Goal: Use online tool/utility: Use online tool/utility

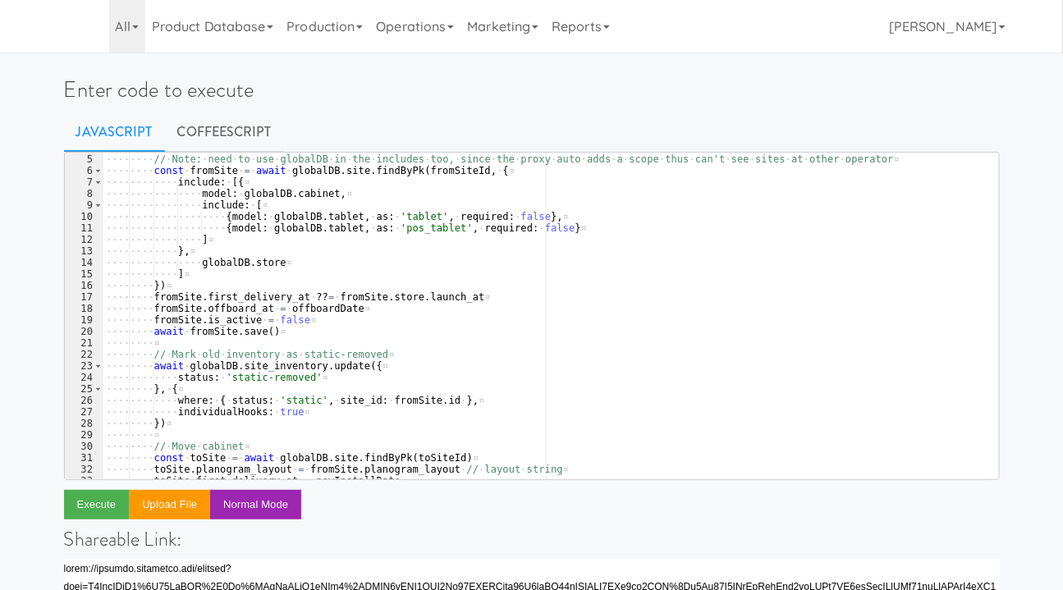
scroll to position [44, 0]
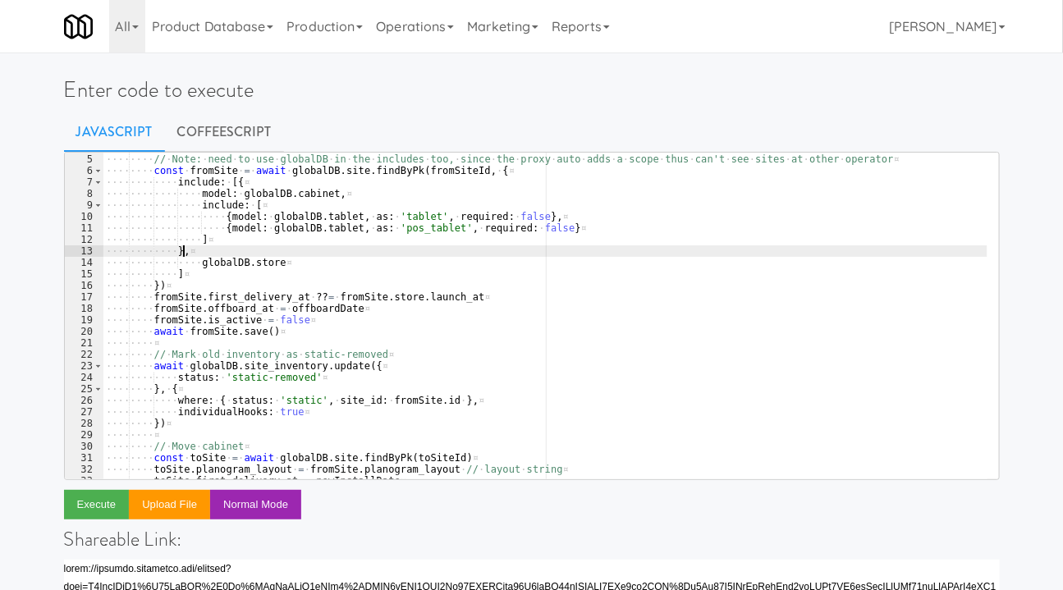
click at [446, 248] on div "···· ···· // · Set · offboard · date ¤ ···· ···· // · Note: · need · to · use ·…" at bounding box center [545, 317] width 885 height 350
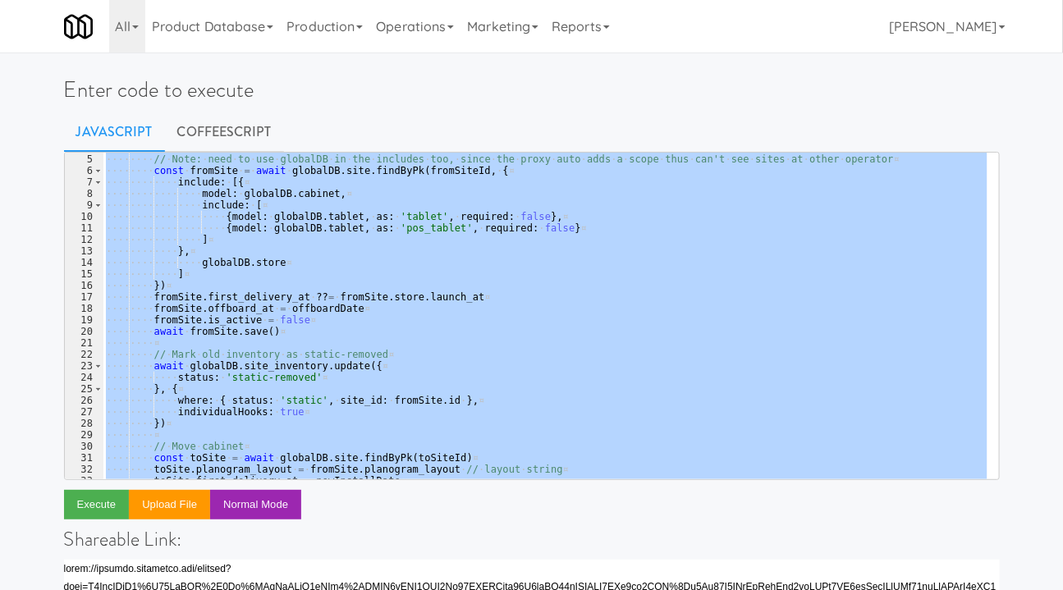
paste textarea ")("
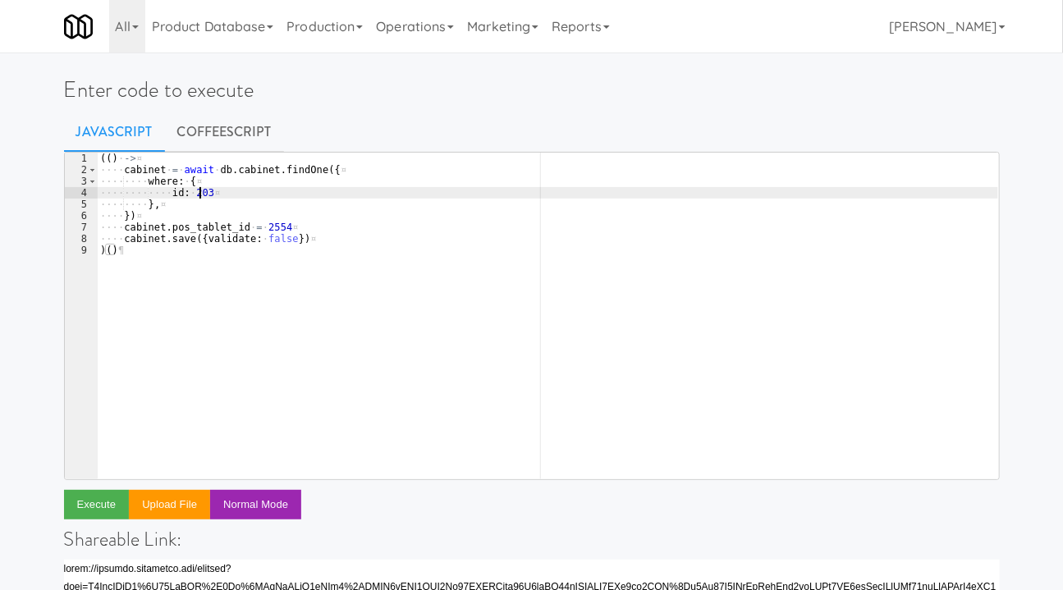
click at [198, 190] on div "(( ) · -> ¤ ···· cabinet · = · await · db . cabinet . findOne ({ ¤ ···· ···· wh…" at bounding box center [547, 328] width 901 height 350
click at [267, 227] on div "(( ) · -> ¤ ···· cabinet · = · await · db . cabinet . findOne ({ ¤ ···· ···· wh…" at bounding box center [547, 328] width 901 height 350
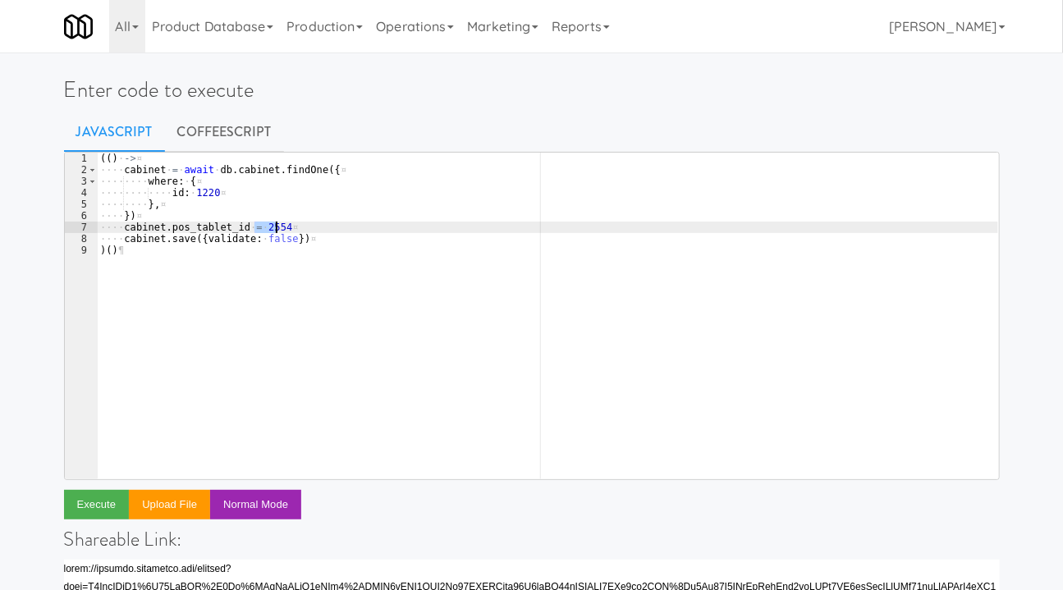
click at [267, 227] on div "(( ) · -> ¤ ···· cabinet · = · await · db . cabinet . findOne ({ ¤ ···· ···· wh…" at bounding box center [547, 328] width 901 height 350
click at [380, 204] on div "(( ) · -> ¤ ···· cabinet · = · await · db . cabinet . findOne ({ ¤ ···· ···· wh…" at bounding box center [547, 328] width 901 height 350
type textarea "},"
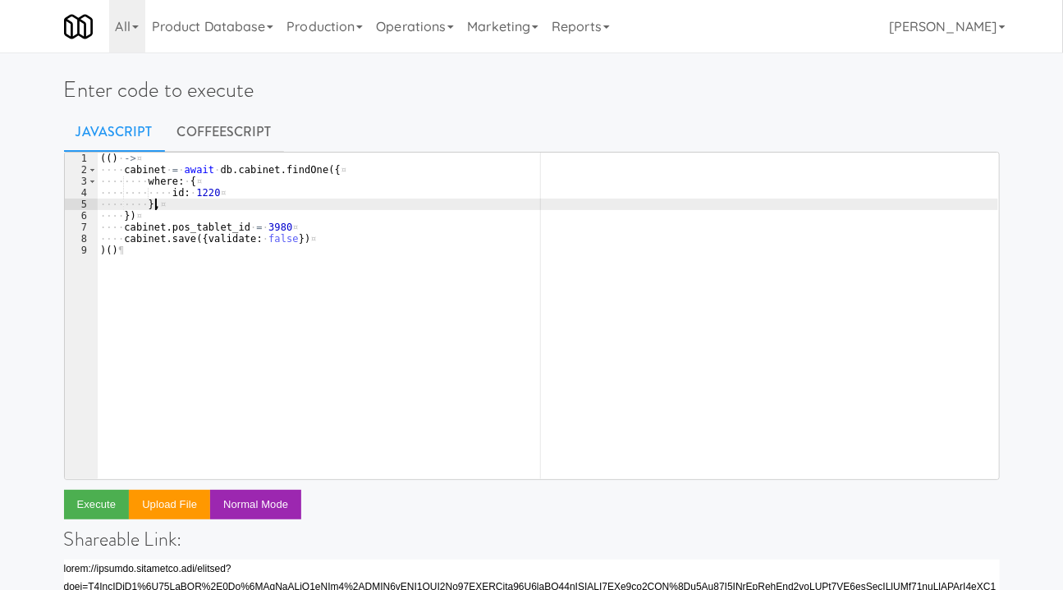
scroll to position [223, 0]
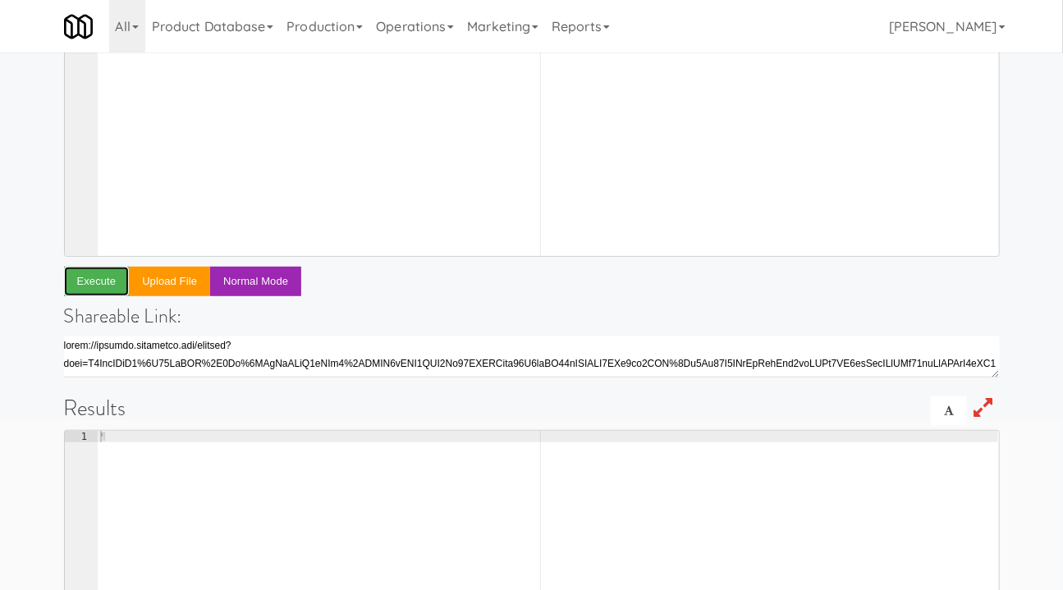
click at [94, 277] on button "Execute" at bounding box center [97, 282] width 66 height 30
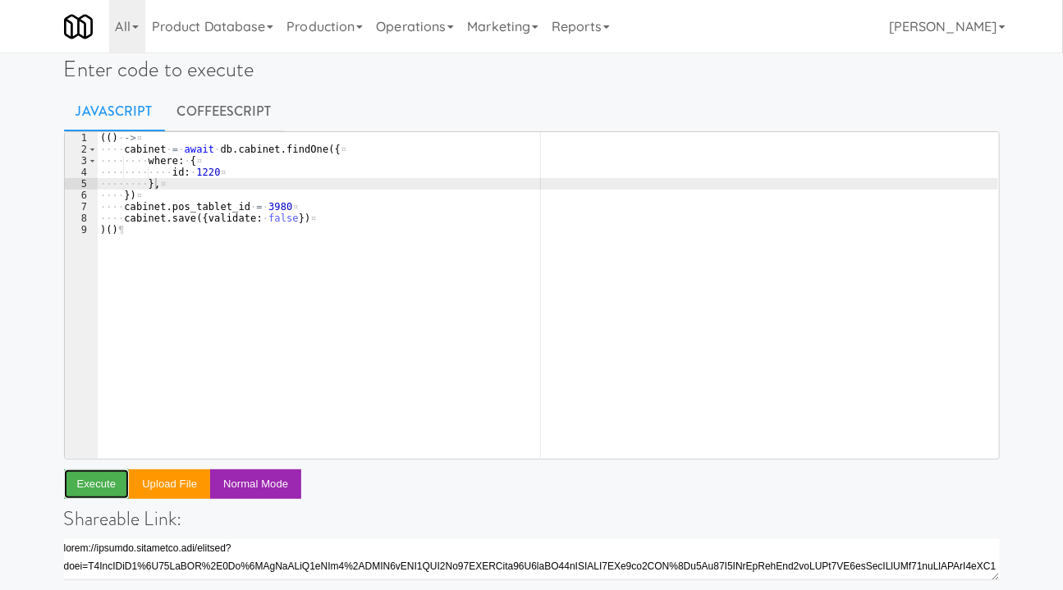
scroll to position [0, 0]
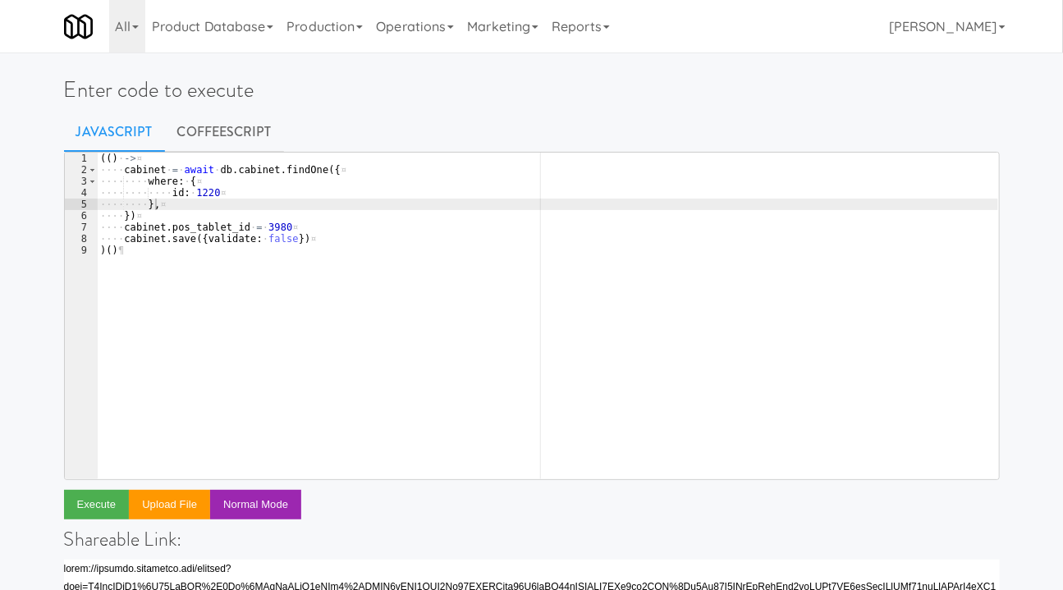
click at [218, 140] on link "CoffeeScript" at bounding box center [224, 132] width 119 height 41
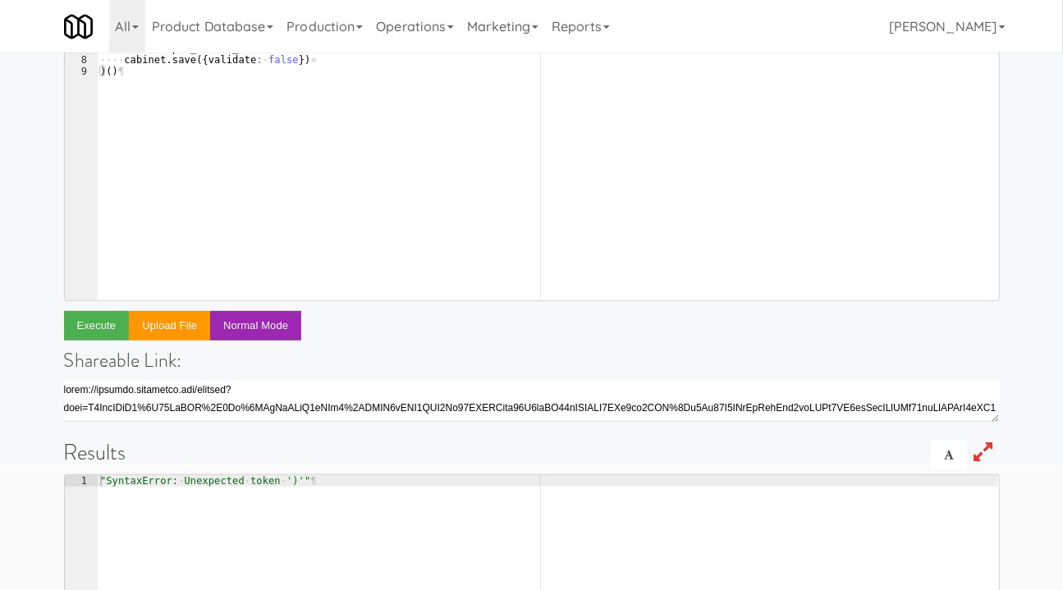
scroll to position [298, 0]
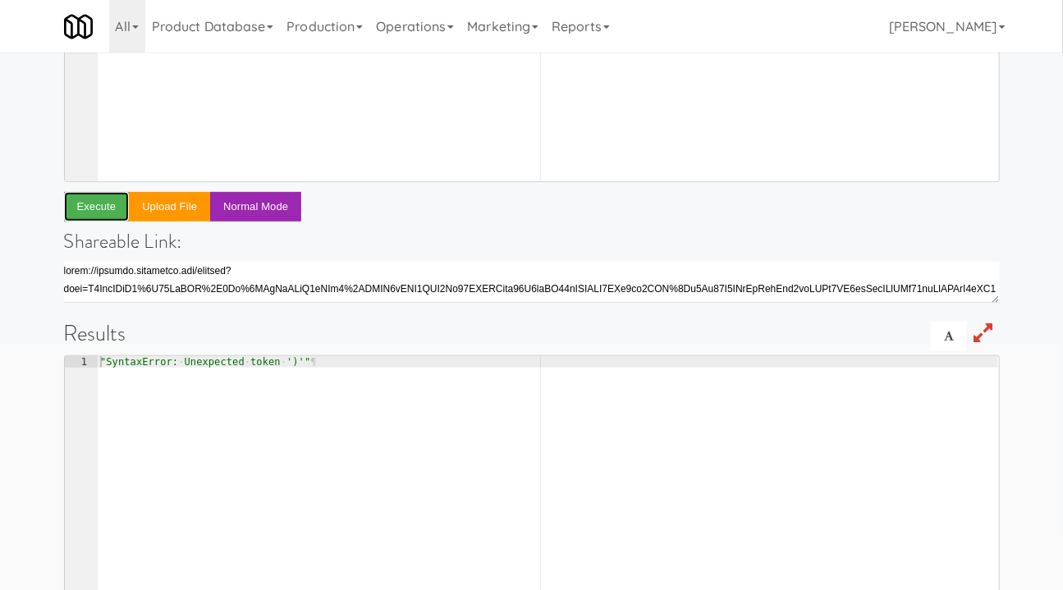
click at [94, 203] on button "Execute" at bounding box center [97, 207] width 66 height 30
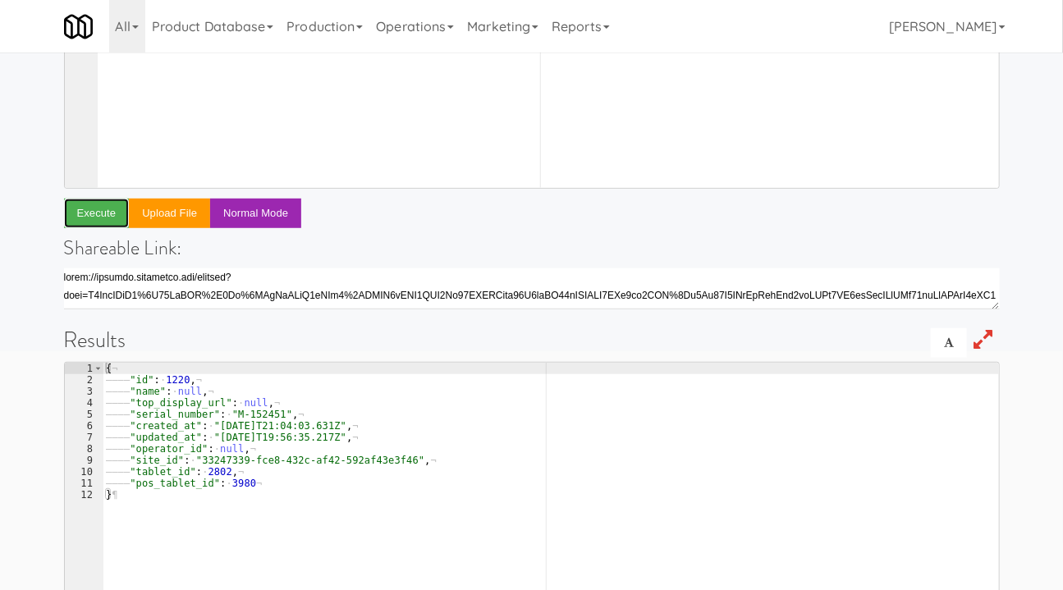
scroll to position [0, 0]
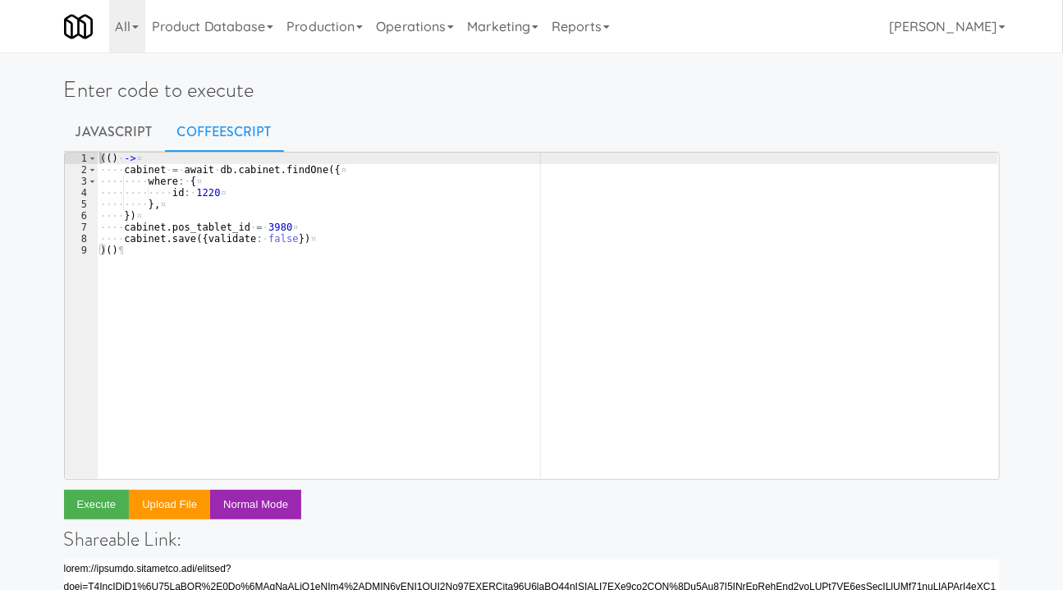
click at [213, 192] on div "( ( ) · -> ¤ ···· cabinet · = · await · db . cabinet . findOne ( { ¤ ···· ···· …" at bounding box center [547, 328] width 901 height 350
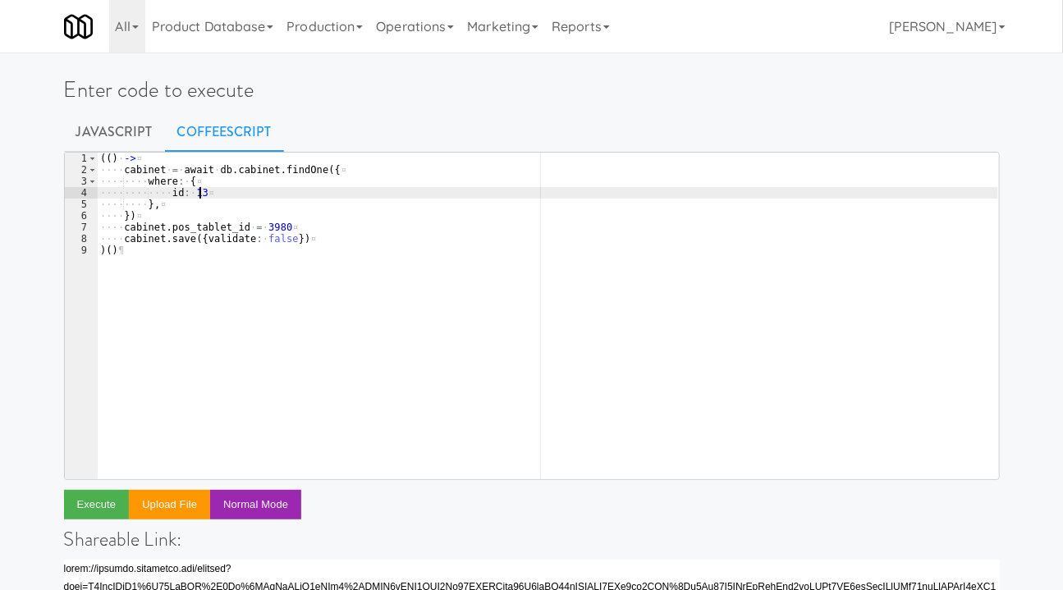
scroll to position [0, 8]
click at [267, 227] on div "( ( ) · -> ¤ ···· cabinet · = · await · db . cabinet . findOne ( { ¤ ···· ···· …" at bounding box center [547, 328] width 901 height 350
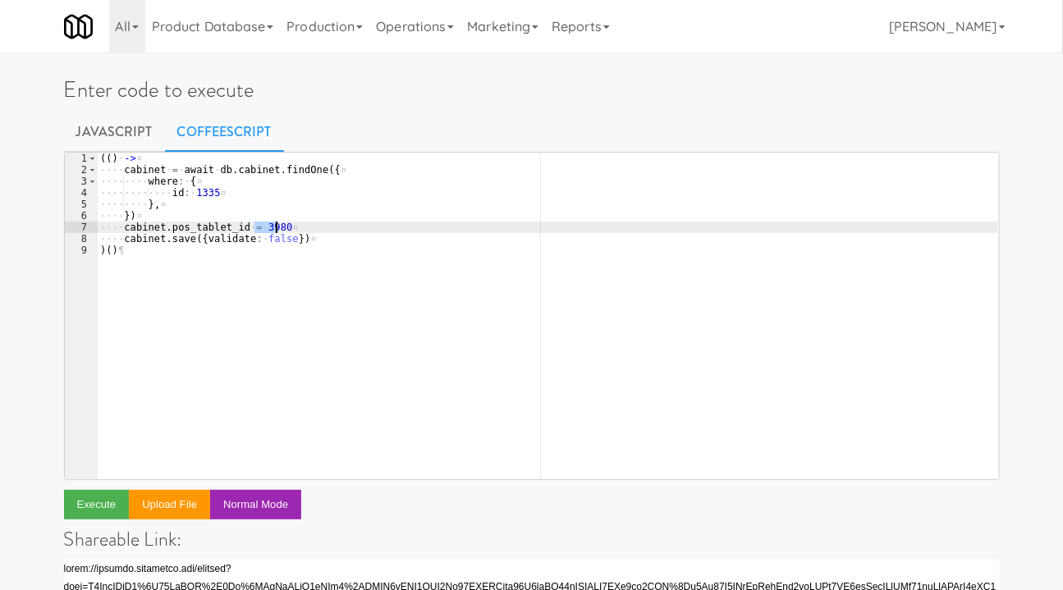
click at [267, 227] on div "( ( ) · -> ¤ ···· cabinet · = · await · db . cabinet . findOne ( { ¤ ···· ···· …" at bounding box center [547, 328] width 901 height 350
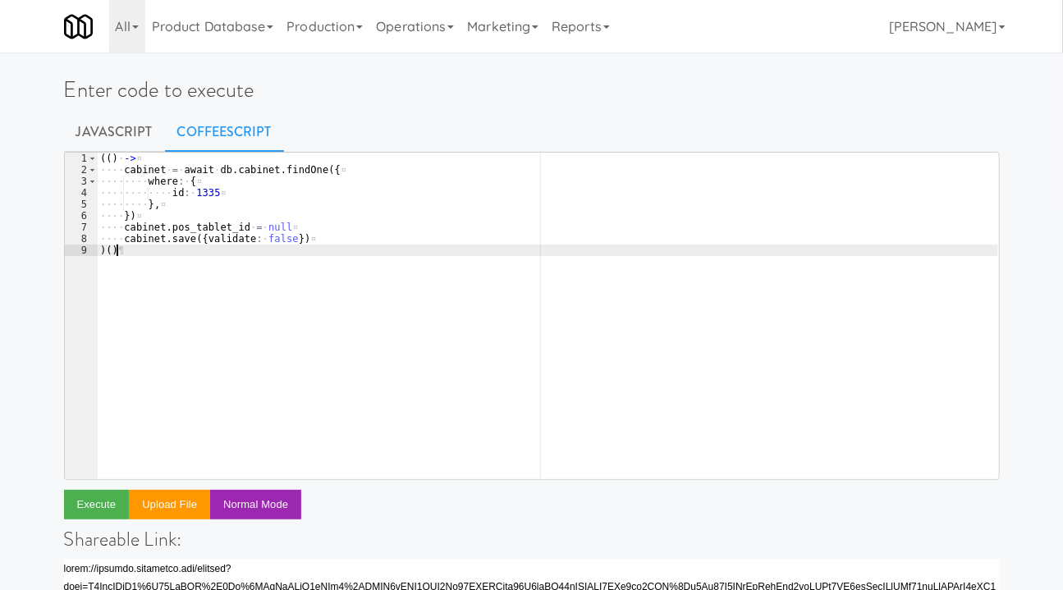
click at [351, 275] on div "( ( ) · -> ¤ ···· cabinet · = · await · db . cabinet . findOne ( { ¤ ···· ···· …" at bounding box center [547, 328] width 901 height 350
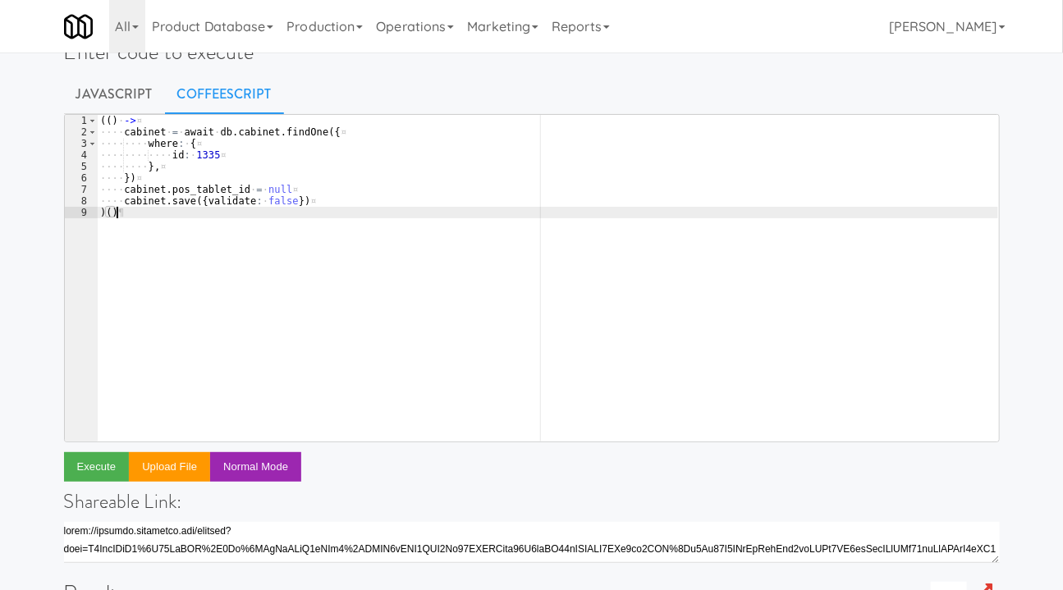
scroll to position [0, 0]
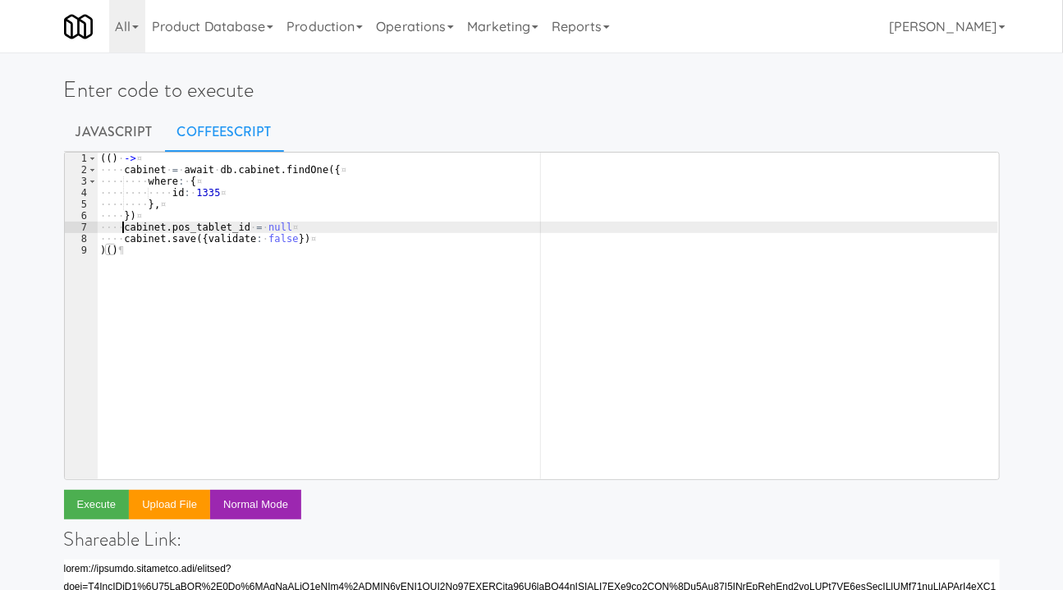
click at [124, 229] on div "( ( ) · -> ¤ ···· cabinet · = · await · db . cabinet . findOne ( { ¤ ···· ···· …" at bounding box center [547, 328] width 901 height 350
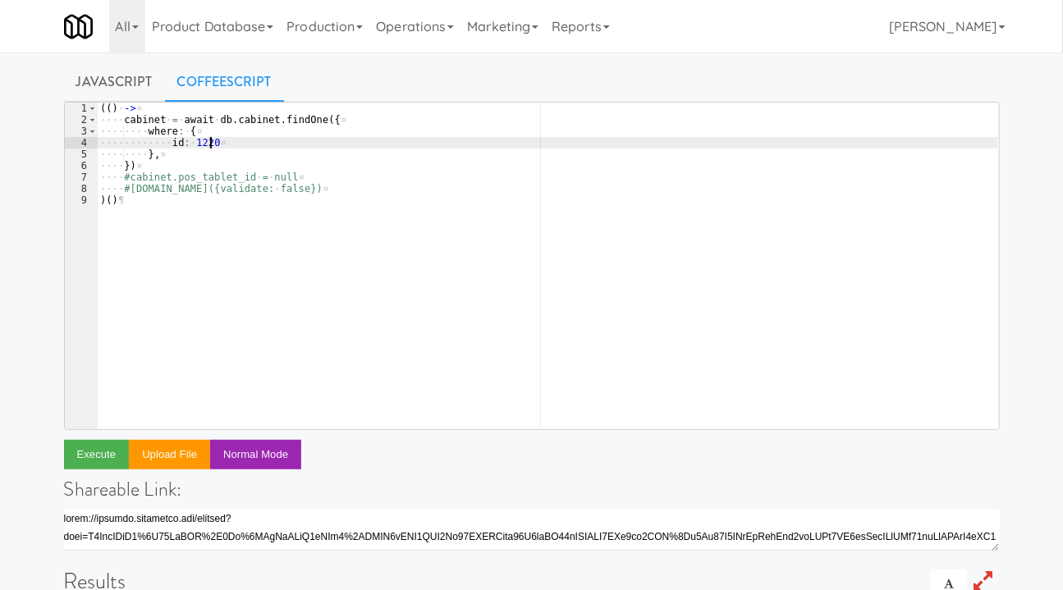
scroll to position [74, 0]
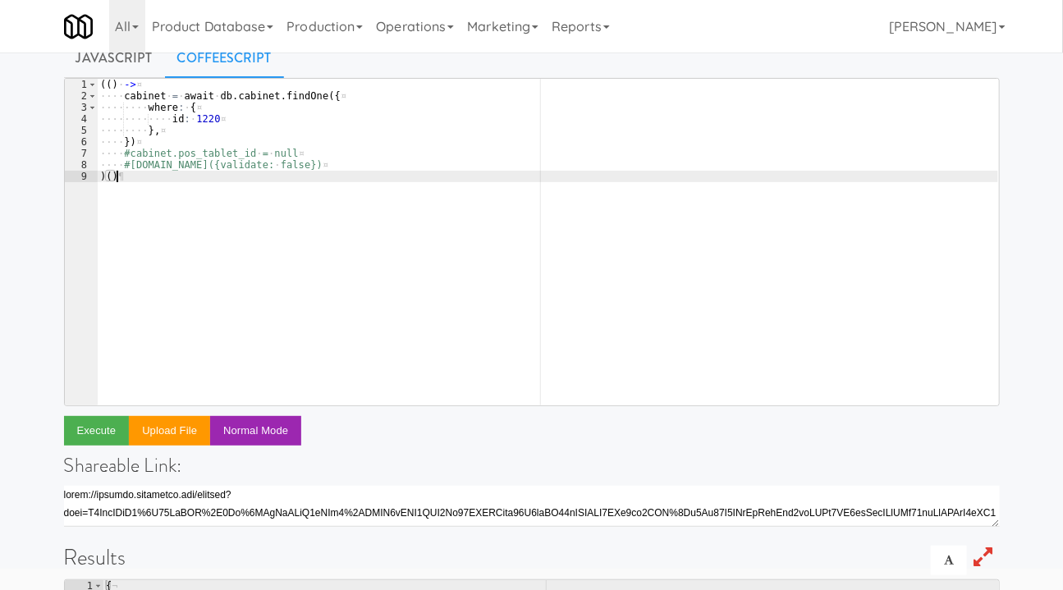
click at [165, 256] on div "( ( ) · -> ¤ ···· cabinet · = · await · db . cabinet . findOne ( { ¤ ···· ···· …" at bounding box center [547, 254] width 901 height 350
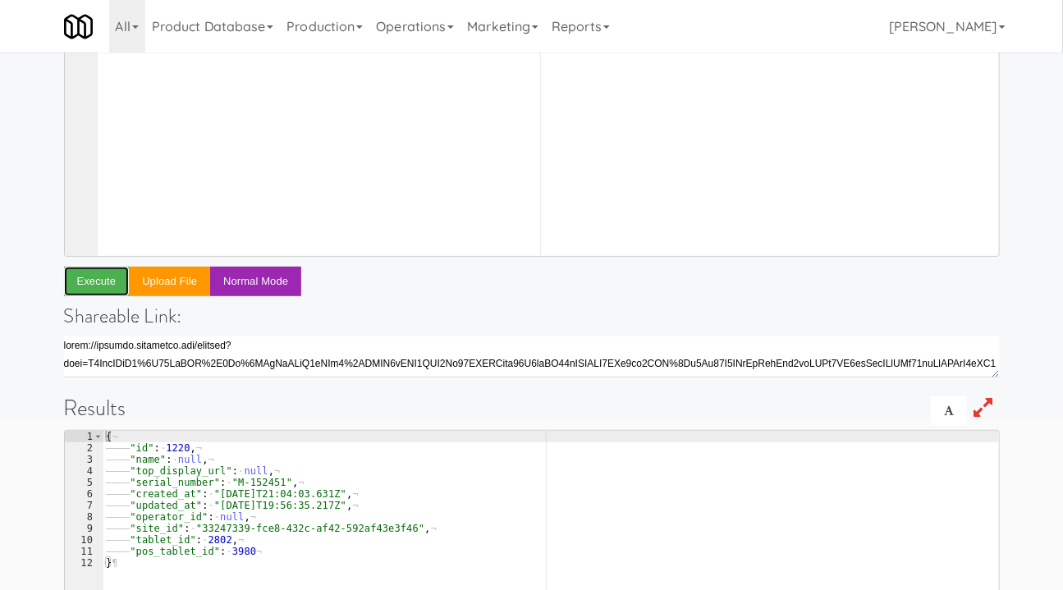
click at [91, 282] on button "Execute" at bounding box center [97, 282] width 66 height 30
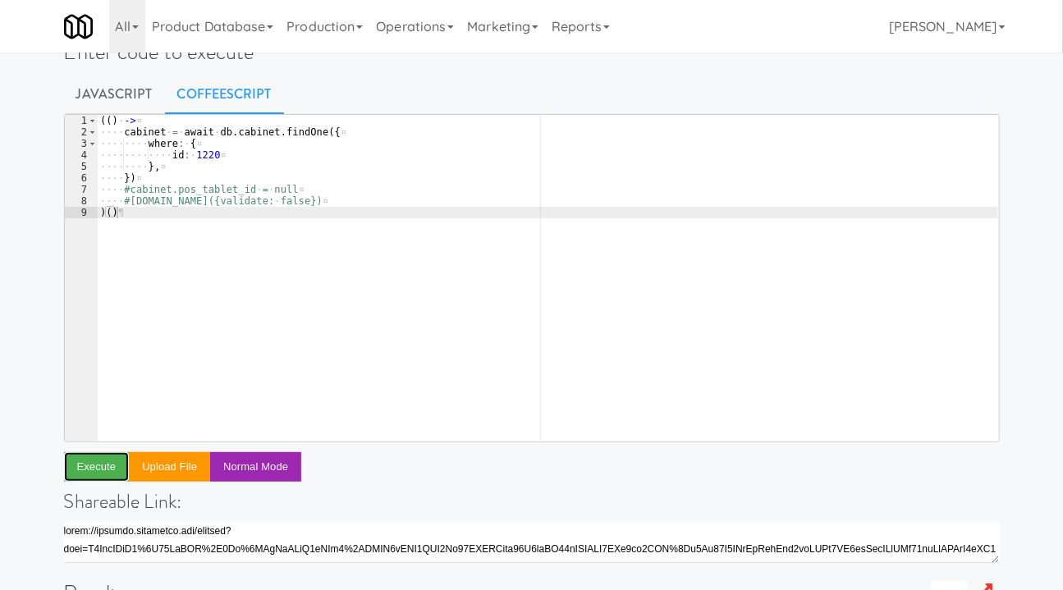
scroll to position [0, 0]
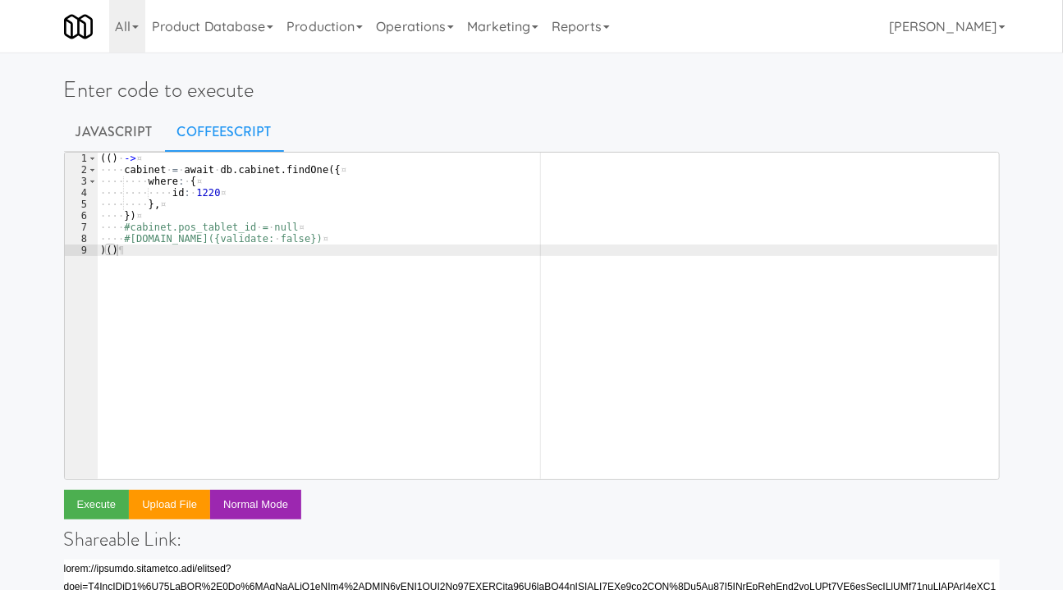
click at [130, 227] on div "( ( ) · -> ¤ ···· cabinet · = · await · db . cabinet . findOne ( { ¤ ···· ···· …" at bounding box center [547, 328] width 901 height 350
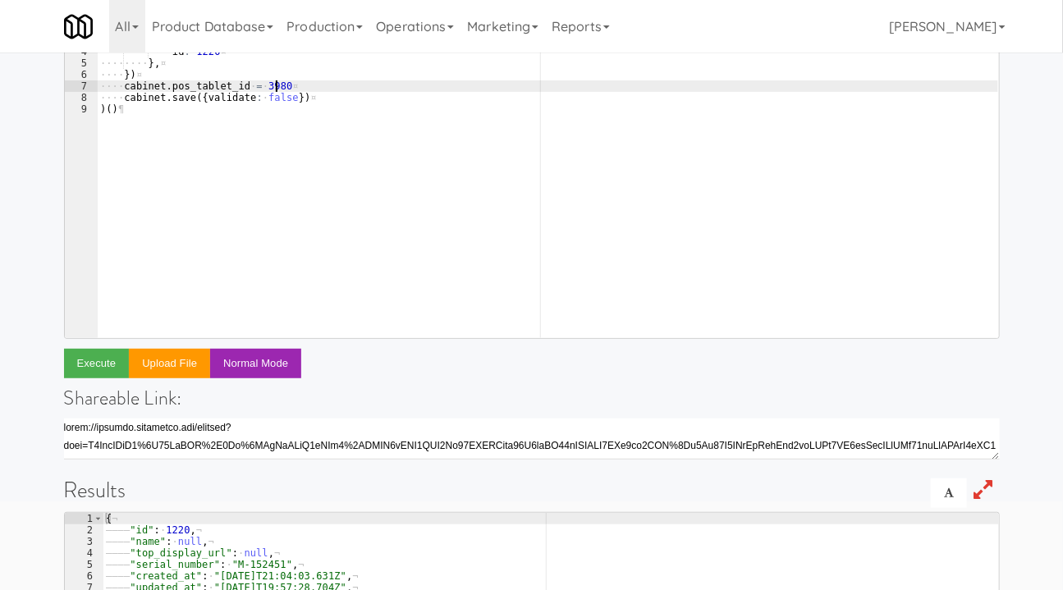
scroll to position [149, 0]
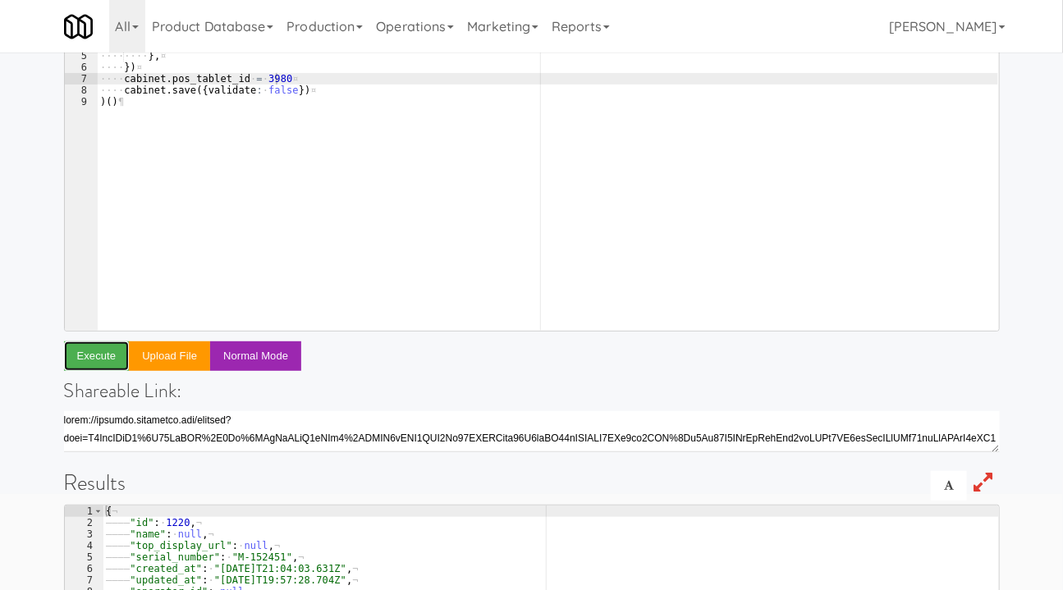
click at [102, 355] on button "Execute" at bounding box center [97, 357] width 66 height 30
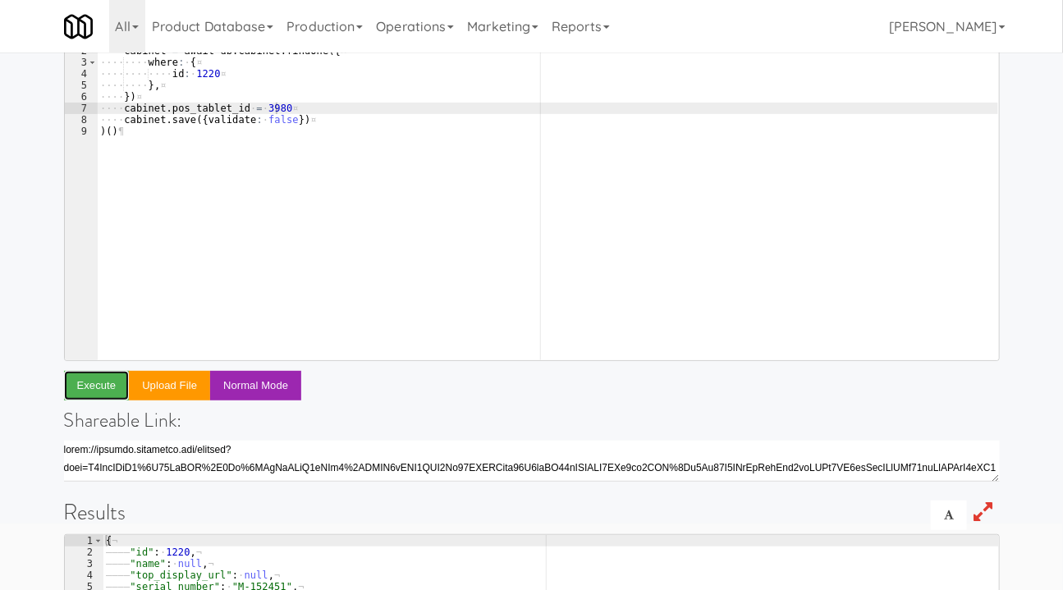
scroll to position [43, 0]
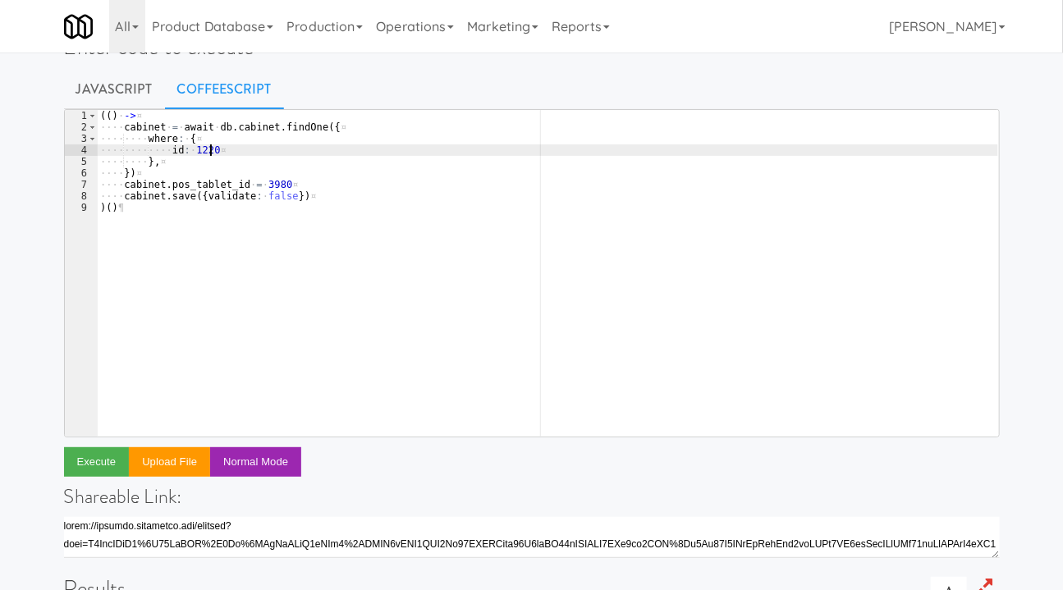
click at [255, 150] on div "( ( ) · -> ¤ ···· cabinet · = · await · db . cabinet . findOne ( { ¤ ···· ···· …" at bounding box center [547, 285] width 901 height 350
click at [267, 183] on div "( ( ) · -> ¤ ···· cabinet · = · await · db . cabinet . findOne ( { ¤ ···· ···· …" at bounding box center [547, 285] width 901 height 350
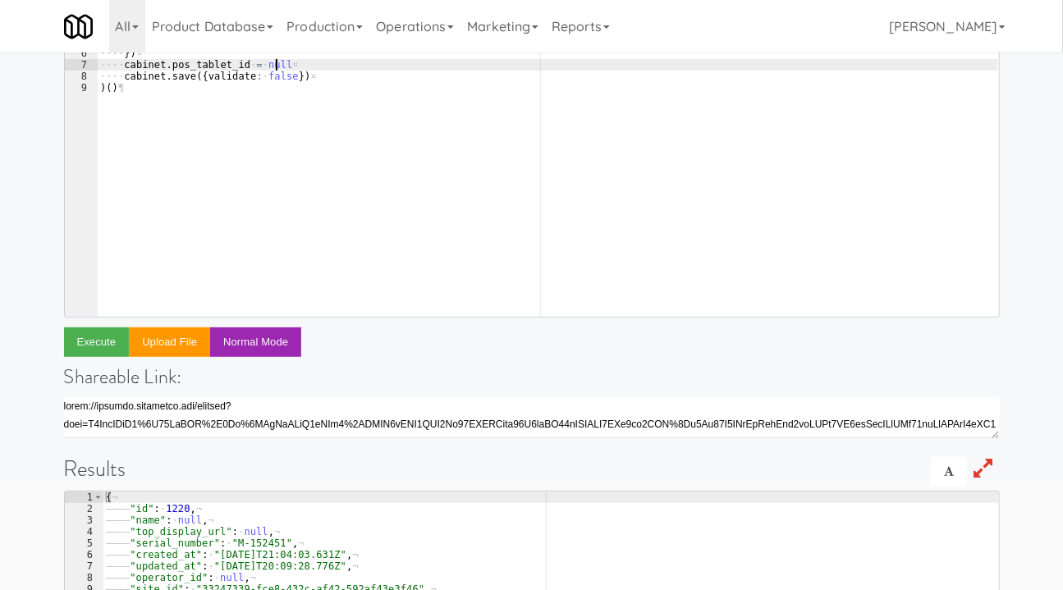
scroll to position [192, 0]
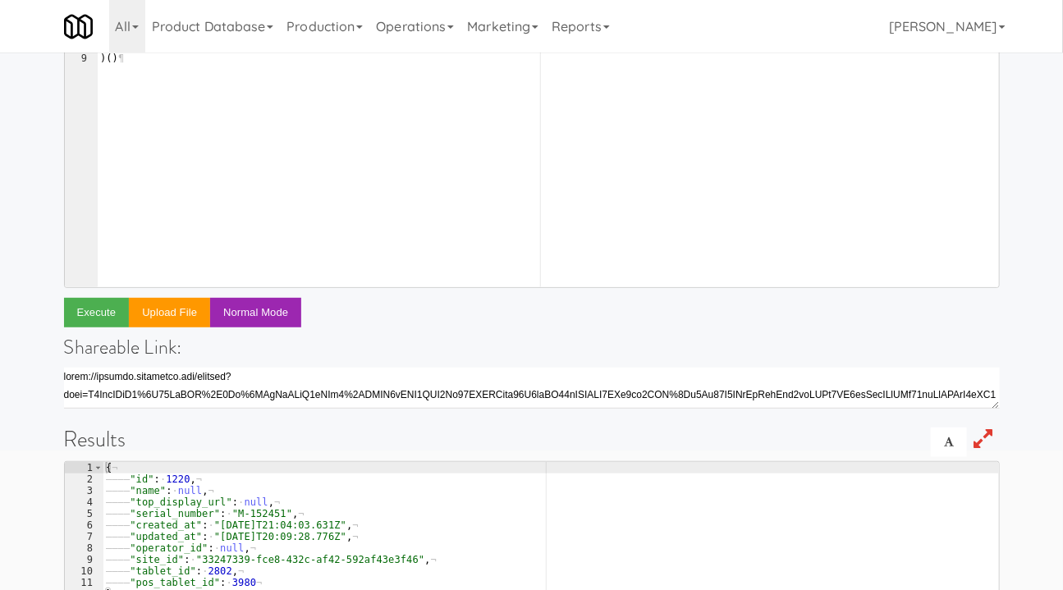
type textarea "cabinet.pos_tablet_id = null"
click at [94, 305] on button "Execute" at bounding box center [97, 313] width 66 height 30
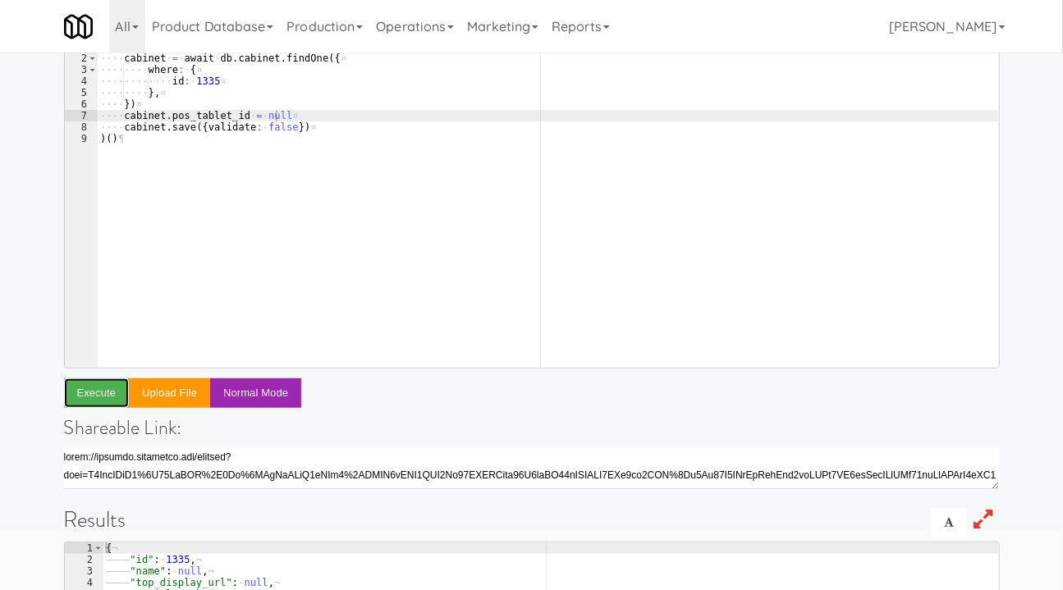
scroll to position [0, 0]
